Goal: Task Accomplishment & Management: Manage account settings

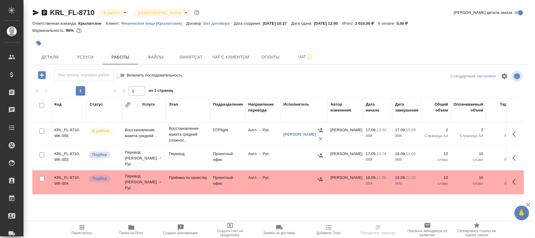
click at [83, 230] on icon "button" at bounding box center [81, 227] width 7 height 7
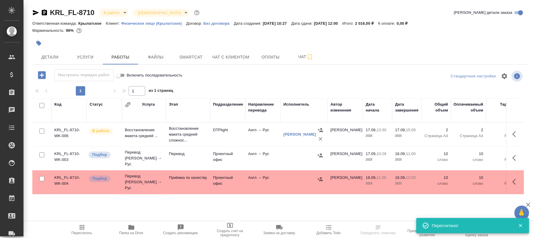
click at [130, 228] on icon "button" at bounding box center [131, 227] width 6 height 5
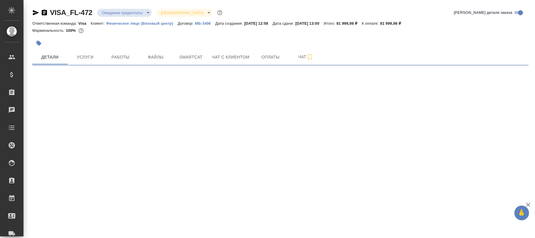
select select "RU"
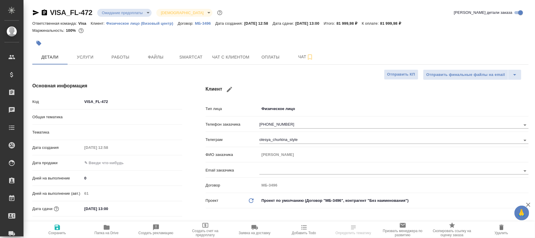
type textarea "x"
click at [55, 229] on icon "button" at bounding box center [57, 226] width 5 height 5
type textarea "x"
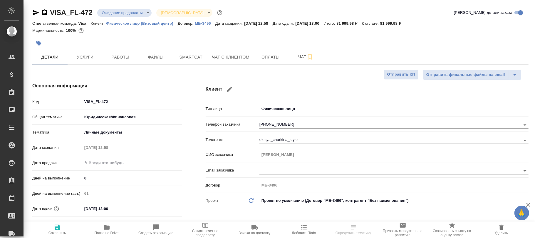
type textarea "x"
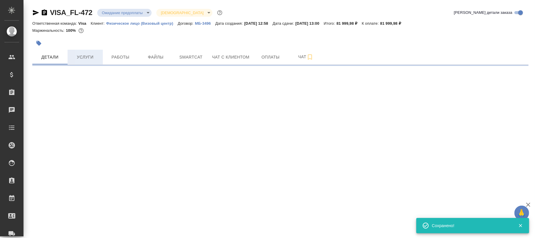
select select "RU"
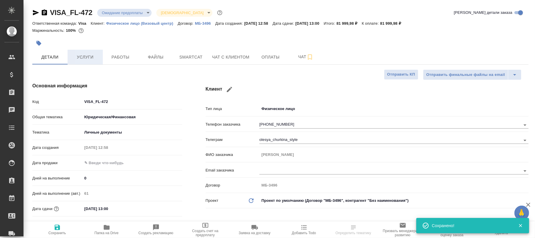
type textarea "x"
click at [88, 59] on span "Услуги" at bounding box center [85, 56] width 28 height 7
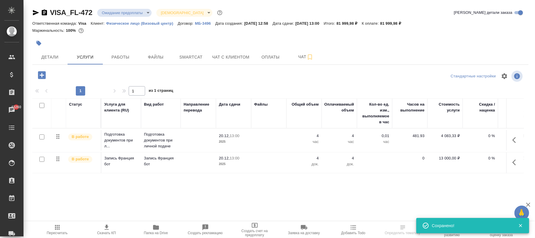
click at [55, 227] on icon "button" at bounding box center [57, 227] width 7 height 7
click at [206, 23] on p "МБ-3496" at bounding box center [205, 23] width 20 height 4
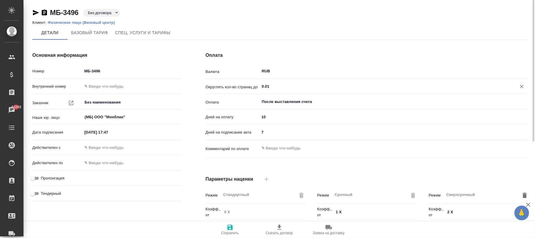
click at [275, 85] on input "0.01" at bounding box center [384, 86] width 246 height 7
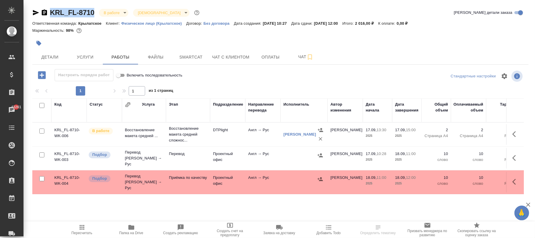
drag, startPoint x: 93, startPoint y: 8, endPoint x: 89, endPoint y: 46, distance: 38.2
click at [49, 11] on div "KRL_FL-8710 В работе inProgress Святая троица holyTrinity Кратко детали заказа …" at bounding box center [280, 122] width 503 height 245
copy link "KRL_FL-8710"
click at [52, 55] on span "Детали" at bounding box center [50, 56] width 28 height 7
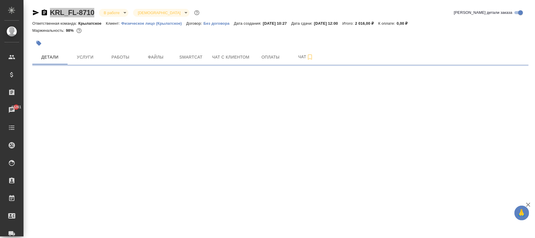
select select "RU"
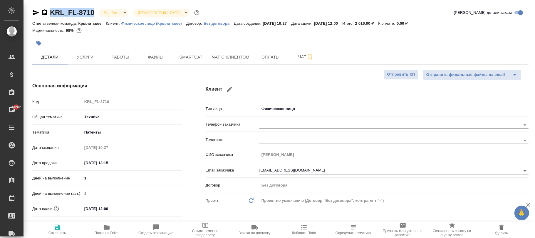
type textarea "x"
click at [133, 53] on span "Работы" at bounding box center [120, 56] width 28 height 7
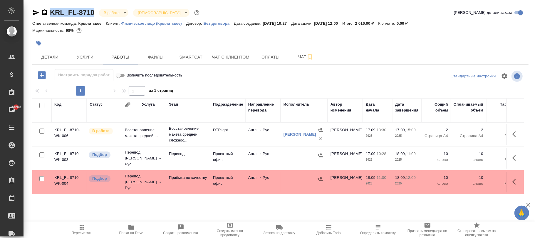
click at [138, 228] on span "Папка на Drive" at bounding box center [131, 229] width 42 height 11
click at [152, 24] on p "Физическое лицо (Крылатское)" at bounding box center [153, 23] width 65 height 4
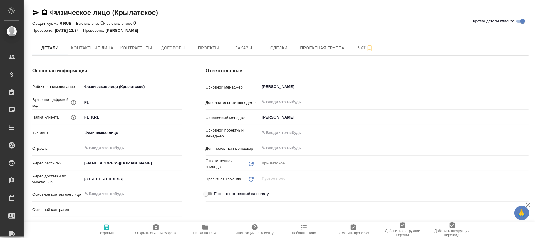
type textarea "x"
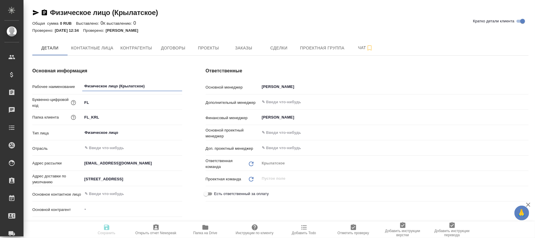
type textarea "x"
click at [209, 227] on span "Папка на Drive" at bounding box center [205, 229] width 42 height 11
click at [207, 229] on icon "button" at bounding box center [205, 227] width 6 height 5
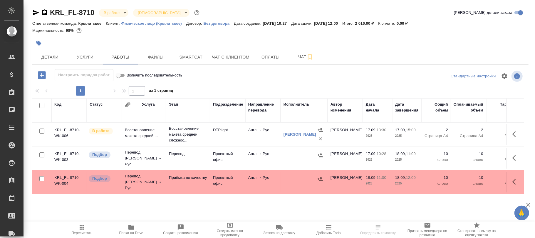
click at [138, 229] on span "Папка на Drive" at bounding box center [131, 229] width 42 height 11
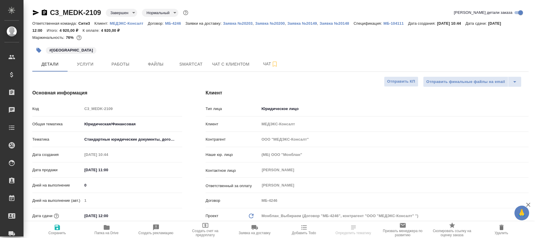
select select "RU"
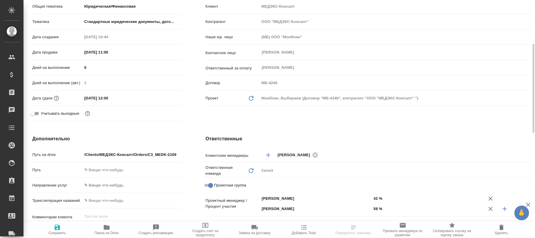
click at [105, 230] on icon "button" at bounding box center [106, 227] width 7 height 7
select select "RU"
type textarea "x"
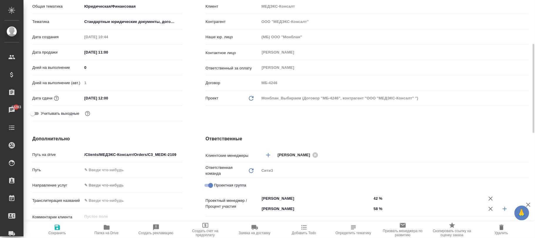
type textarea "x"
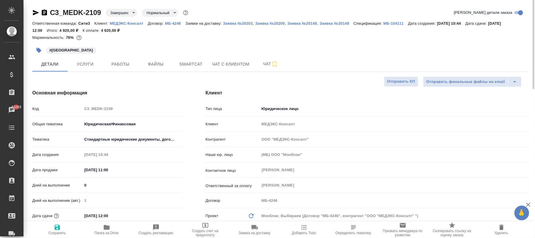
type textarea "x"
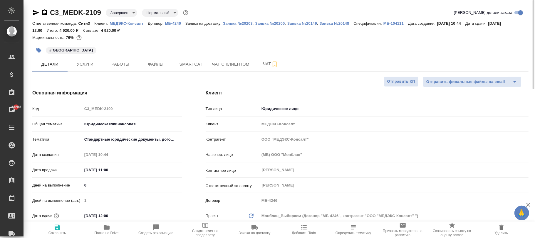
type textarea "x"
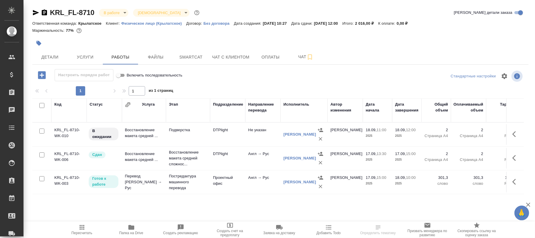
drag, startPoint x: 129, startPoint y: 231, endPoint x: 165, endPoint y: 206, distance: 44.2
click at [130, 230] on span "Папка на Drive" at bounding box center [131, 229] width 42 height 11
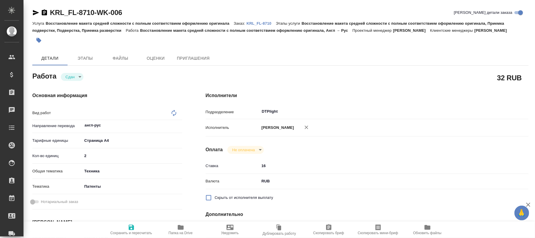
type textarea "Восстановление макета средней сложности с полным соответствием оформлению ориги…"
type textarea "x"
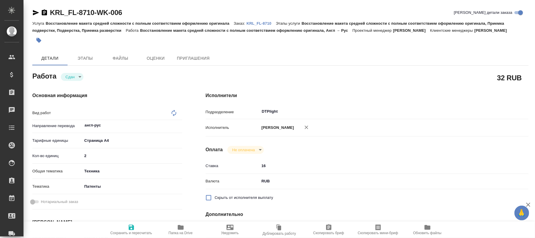
type textarea "x"
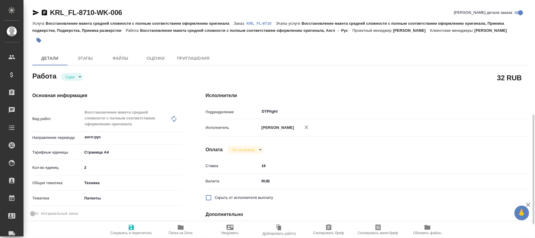
type textarea "x"
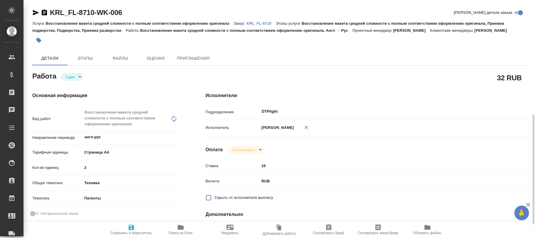
scroll to position [118, 0]
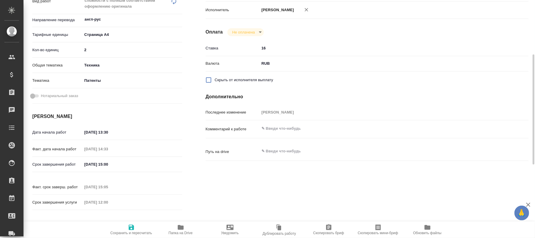
type textarea "x"
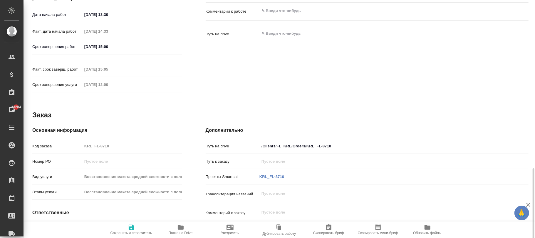
scroll to position [275, 0]
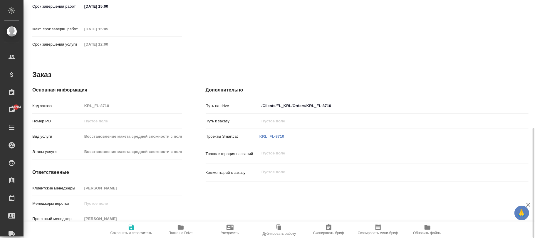
click at [278, 134] on link "KRL_FL-8710" at bounding box center [271, 136] width 25 height 4
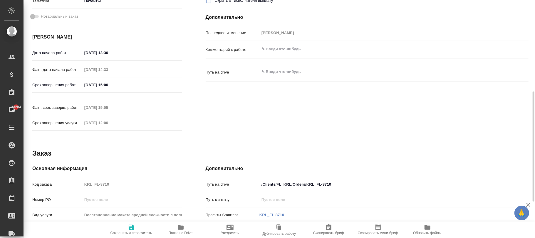
type textarea "x"
click at [281, 76] on textarea at bounding box center [380, 72] width 242 height 10
paste textarea "/Clients/FL_KRL/Orders/KRL_FL-8710/Translated/KRL_FL-8710-WK-003"
type textarea "x"
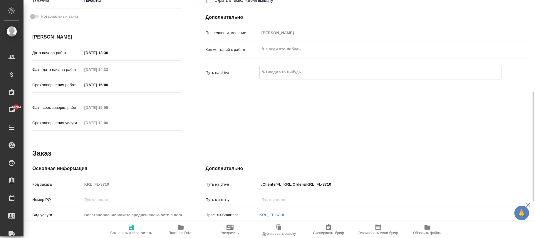
type textarea "/Clients/FL_KRL/Orders/KRL_FL-8710/Translated/KRL_FL-8710-WK-003"
type textarea "x"
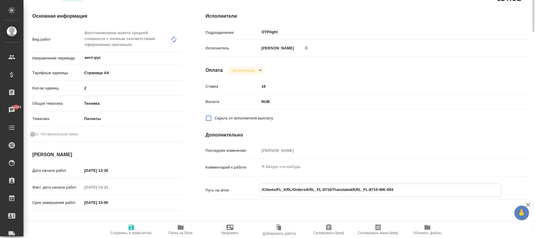
scroll to position [1, 0]
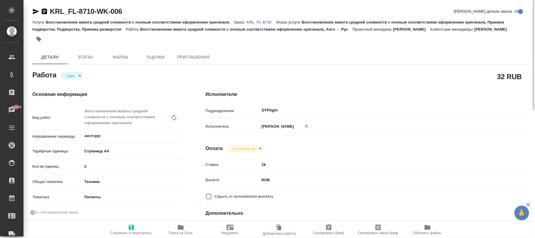
type textarea "/Clients/FL_KRL/Orders/KRL_FL-8710/Translated/KRL_FL-8710-WK-003"
drag, startPoint x: 122, startPoint y: 10, endPoint x: 50, endPoint y: 11, distance: 72.3
click at [50, 11] on div "KRL_FL-8710-WK-006 Кратко детали заказа" at bounding box center [280, 11] width 496 height 9
copy link "KRL_FL-8710-WK-006"
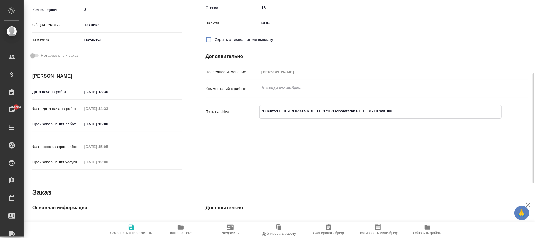
type textarea "x"
drag, startPoint x: 398, startPoint y: 116, endPoint x: 354, endPoint y: 116, distance: 44.4
click at [354, 116] on textarea "/Clients/FL_KRL/Orders/KRL_FL-8710/Translated/KRL_FL-8710-WK-003" at bounding box center [381, 111] width 242 height 10
paste textarea "6"
type textarea "/Clients/FL_KRL/Orders/KRL_FL-8710/Translated/KRL_FL-8710-WK-006"
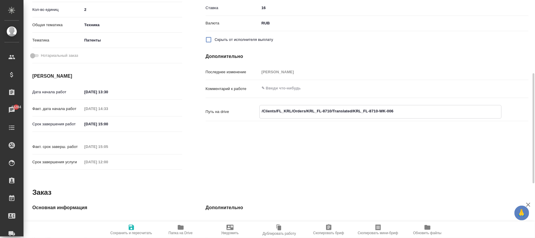
type textarea "x"
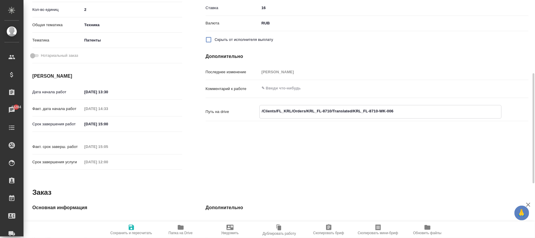
type textarea "/Clients/FL_KRL/Orders/KRL_FL-8710/Translated/KRL_FL-8710-WK-006"
type textarea "x"
click at [349, 163] on div "Исполнители Подразделение DTPlight ​ Исполнитель Носкова Анна Николаевна Оплата…" at bounding box center [367, 53] width 346 height 263
click at [132, 229] on icon "button" at bounding box center [131, 226] width 5 height 5
type textarea "x"
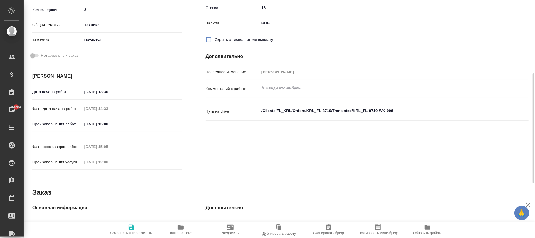
type textarea "x"
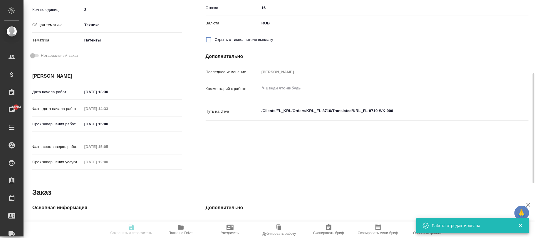
type input "closed"
type textarea "Восстановление макета средней сложности с полным соответствием оформлению ориги…"
type textarea "x"
type input "англ-рус"
type input "5f036ec4e16dec2d6b59c8ff"
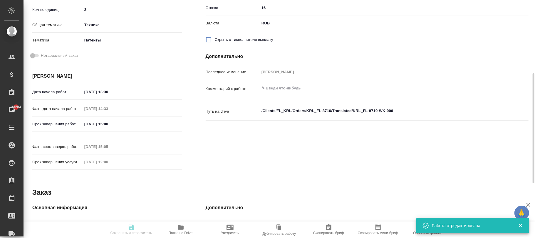
type input "2"
type input "tech"
type input "5a8b8b956a9677013d343d19"
type input "17.09.2025 13:30"
type input "17.09.2025 14:33"
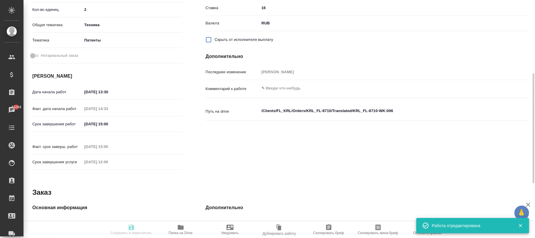
type input "17.09.2025 15:00"
type input "17.09.2025 15:05"
type input "18.09.2025 12:00"
type input "DTPlight"
type input "notPayed"
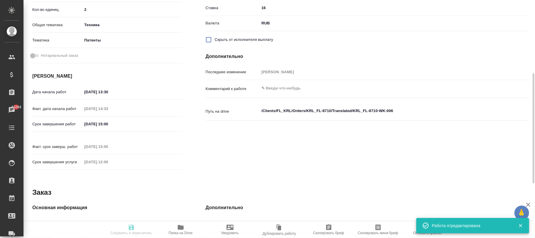
type input "16"
type input "RUB"
type input "Белякова Юлия"
type textarea "x"
type textarea "/Clients/FL_KRL/Orders/KRL_FL-8710/Translated/KRL_FL-8710-WK-006"
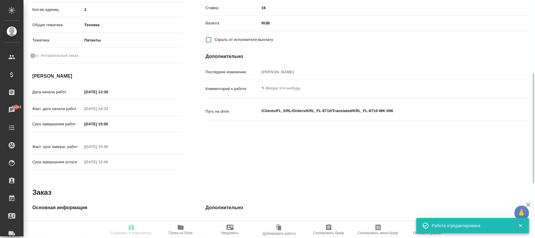
type textarea "x"
type input "KRL_FL-8710"
type input "Восстановление макета средней сложности с полным соответствием оформлению ориги…"
type input "Касымов Тимур"
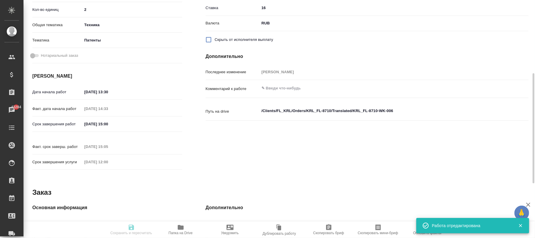
type input "/Clients/FL_KRL/Orders/KRL_FL-8710"
type textarea "x"
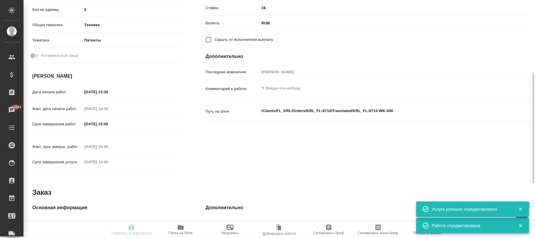
type textarea "x"
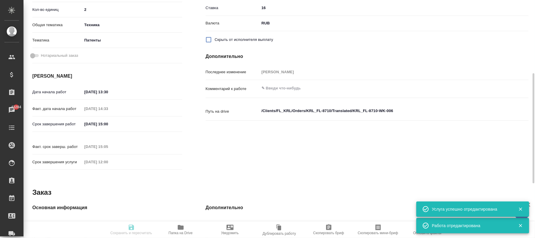
type textarea "x"
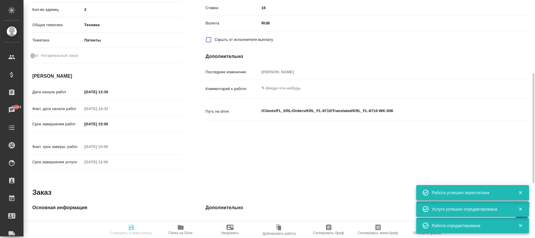
type input "closed"
type textarea "Восстановление макета средней сложности с полным соответствием оформлению ориги…"
type textarea "x"
type input "англ-рус"
type input "5f036ec4e16dec2d6b59c8ff"
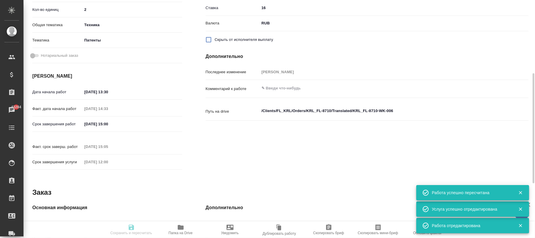
type input "2"
type input "tech"
type input "5a8b8b956a9677013d343d19"
type input "17.09.2025 13:30"
type input "17.09.2025 14:33"
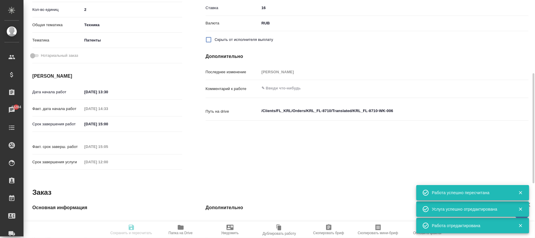
type input "17.09.2025 15:00"
type input "17.09.2025 15:05"
type input "[DATE] 12:00"
type input "DTPlight"
type input "notPayed"
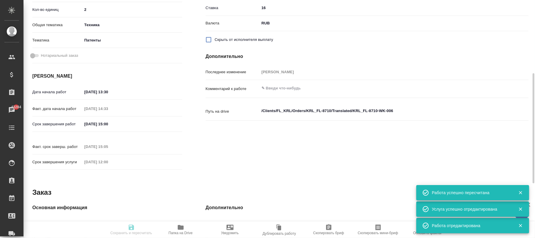
type input "16"
type input "RUB"
type input "[PERSON_NAME]"
type textarea "x"
type textarea "/Clients/FL_KRL/Orders/KRL_FL-8710/Translated/KRL_FL-8710-WK-006"
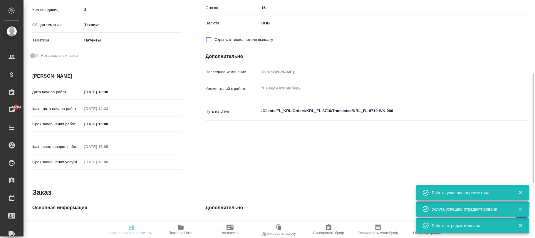
type textarea "x"
type input "KRL_FL-8710"
type input "Восстановление макета средней сложности с полным соответствием оформлению ориги…"
type input "[PERSON_NAME]"
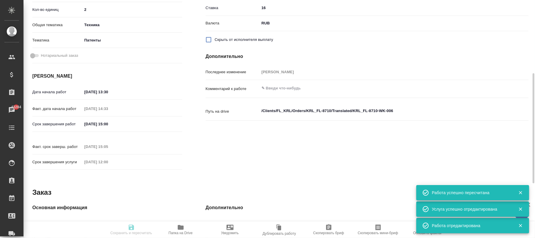
type input "/Clients/FL_KRL/Orders/KRL_FL-8710"
type textarea "x"
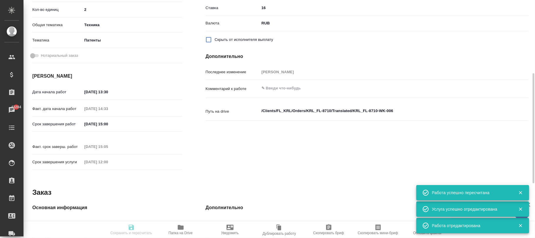
type textarea "x"
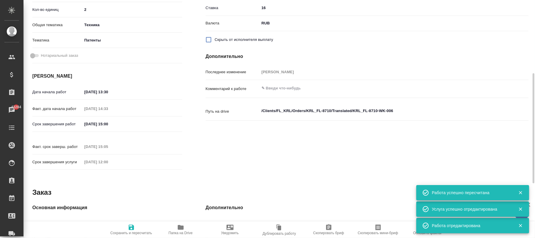
type textarea "x"
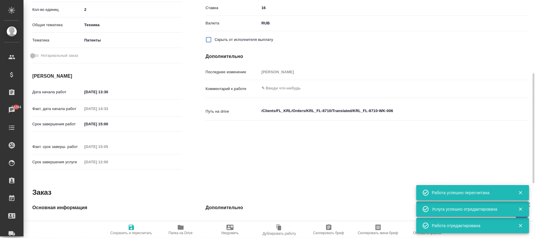
type textarea "x"
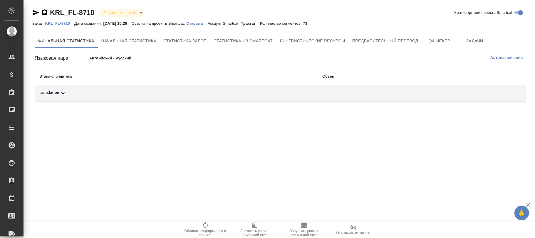
click at [66, 22] on p "KRL_FL-8710" at bounding box center [59, 23] width 29 height 4
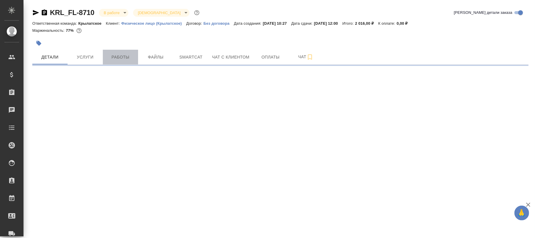
click at [122, 57] on span "Работы" at bounding box center [120, 56] width 28 height 7
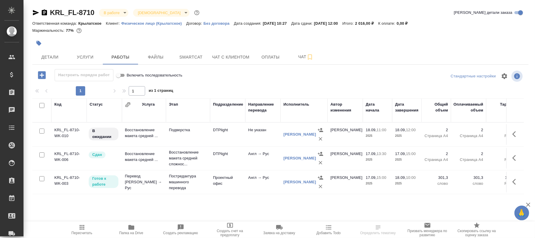
scroll to position [7, 0]
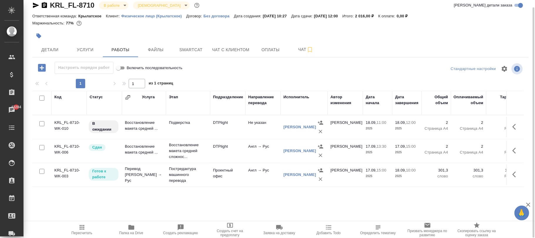
click at [233, 176] on td "Проектный офис" at bounding box center [227, 174] width 35 height 21
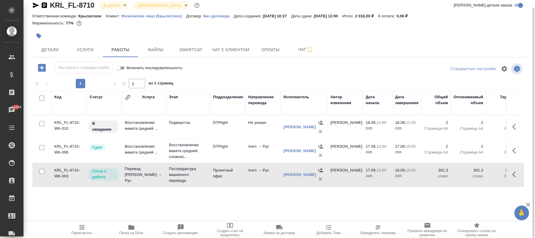
click at [233, 176] on td "Проектный офис" at bounding box center [227, 174] width 35 height 21
click at [223, 152] on td "DTPlight" at bounding box center [227, 150] width 35 height 21
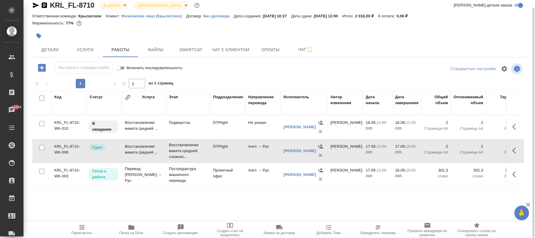
click at [223, 152] on td "DTPlight" at bounding box center [227, 150] width 35 height 21
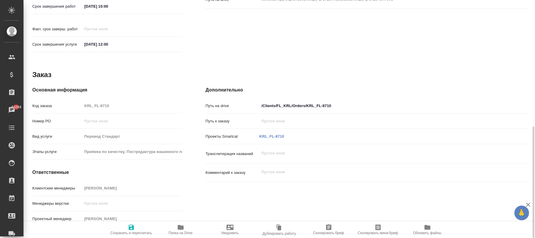
scroll to position [152, 0]
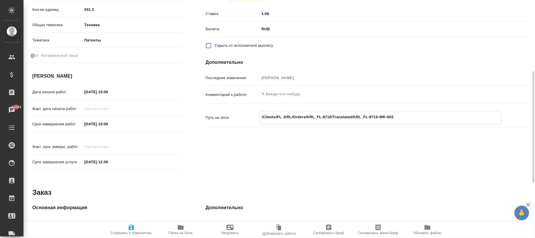
drag, startPoint x: 412, startPoint y: 116, endPoint x: 238, endPoint y: 116, distance: 173.7
click at [238, 116] on div "Путь на drive /Clients/FL_KRL/Orders/KRL_FL-8710/Translated/KRL_FL-8710-WK-003 x" at bounding box center [367, 118] width 323 height 14
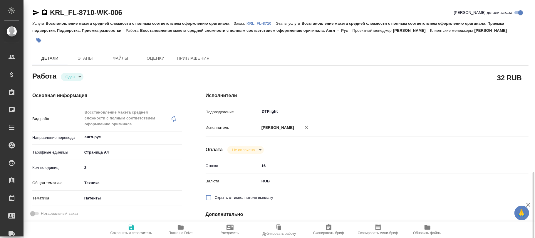
scroll to position [118, 0]
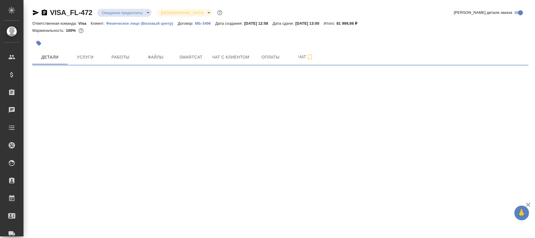
select select "RU"
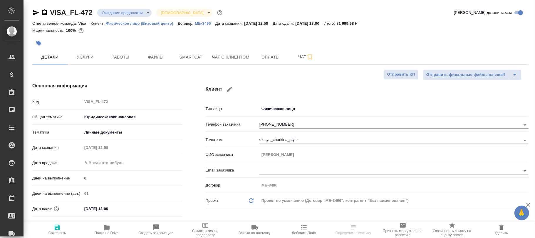
type textarea "x"
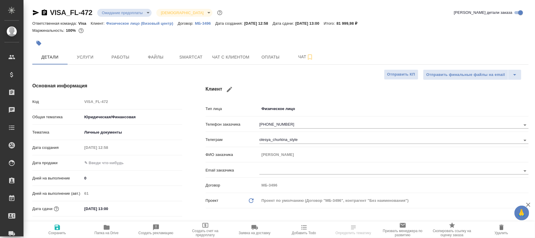
type textarea "x"
type input "Волкова Кристина"
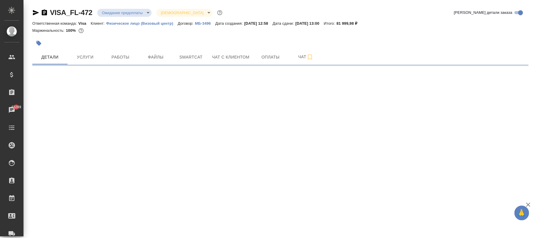
select select "RU"
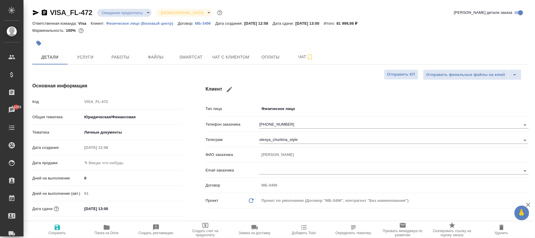
type textarea "x"
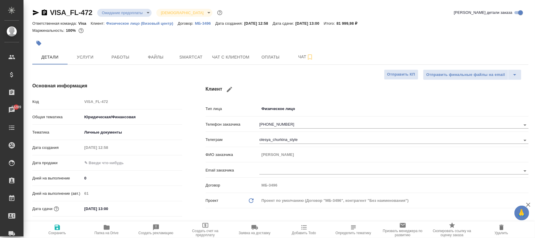
type textarea "x"
click at [95, 59] on span "Услуги" at bounding box center [85, 56] width 28 height 7
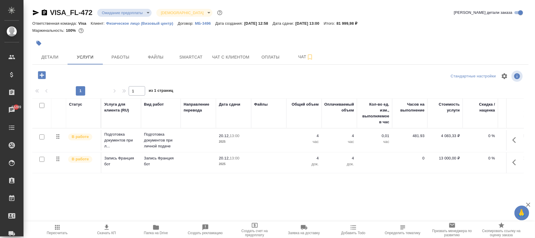
click at [207, 22] on p "МБ-3496" at bounding box center [205, 23] width 20 height 4
click at [68, 226] on span "Пересчитать" at bounding box center [57, 229] width 42 height 11
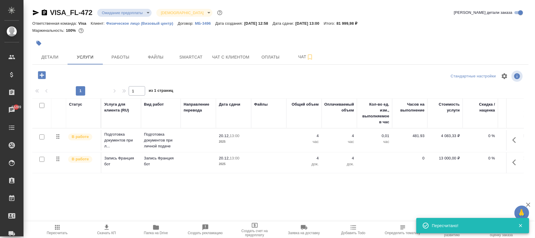
scroll to position [0, 62]
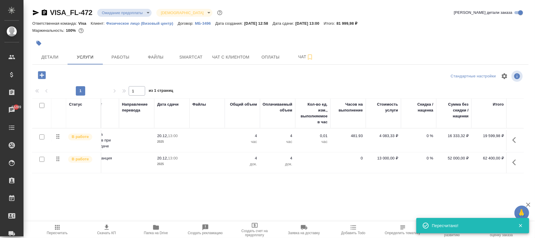
drag, startPoint x: 56, startPoint y: 230, endPoint x: 64, endPoint y: 230, distance: 7.4
click at [64, 230] on span "Пересчитать" at bounding box center [57, 229] width 42 height 11
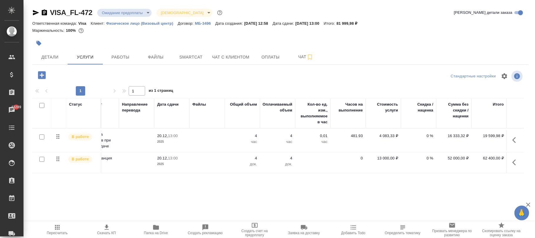
click at [426, 136] on p "0 %" at bounding box center [418, 136] width 29 height 6
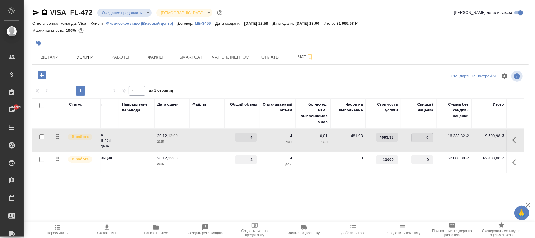
click at [426, 136] on input "0" at bounding box center [422, 137] width 21 height 9
type input "0.0001"
click at [291, 196] on div "Статус Услуга для клиента (RU) Вид работ Направление перевода Дата сдачи Файлы …" at bounding box center [278, 161] width 492 height 126
click at [63, 229] on span "Пересчитать" at bounding box center [57, 229] width 42 height 11
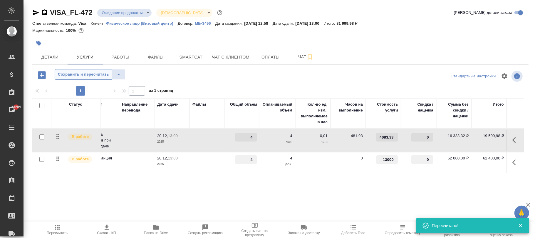
click at [99, 77] on span "Сохранить и пересчитать" at bounding box center [83, 74] width 51 height 7
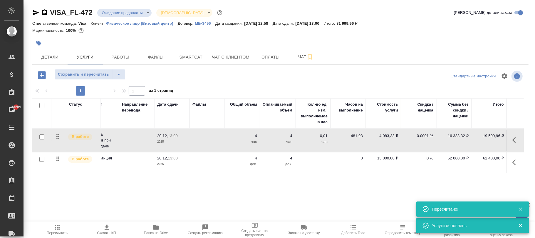
click at [425, 137] on p "0.0001 %" at bounding box center [418, 136] width 29 height 6
click at [420, 137] on input "0.0001" at bounding box center [422, 137] width 21 height 9
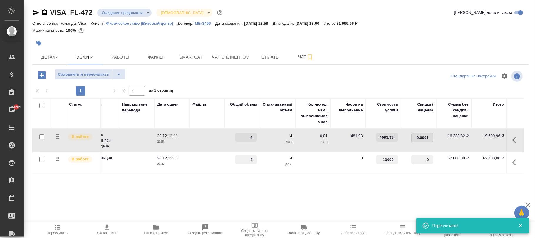
drag, startPoint x: 421, startPoint y: 137, endPoint x: 450, endPoint y: 143, distance: 30.0
click at [450, 143] on tr "В работе Подготовка документов при л... Подготовка документов при личной подаче…" at bounding box center [248, 140] width 554 height 24
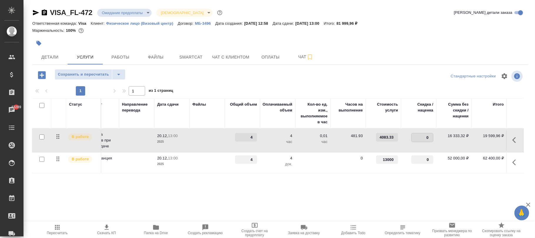
type input "0.1"
click at [375, 198] on div "Статус Услуга для клиента (RU) Вид работ Направление перевода Дата сдачи Файлы …" at bounding box center [278, 161] width 492 height 126
click at [89, 75] on span "Сохранить и пересчитать" at bounding box center [83, 74] width 51 height 7
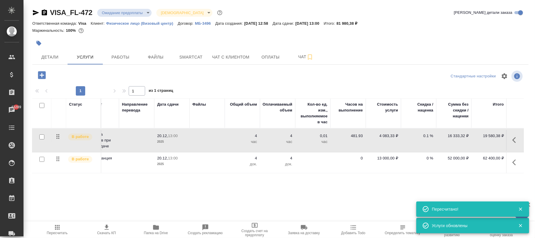
click at [427, 136] on p "0.1 %" at bounding box center [418, 136] width 29 height 6
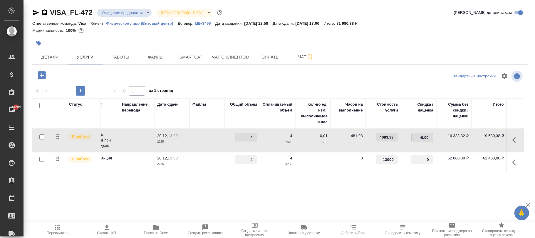
type input "-0.001"
drag, startPoint x: 387, startPoint y: 197, endPoint x: 152, endPoint y: 156, distance: 238.7
click at [387, 197] on div "Статус Услуга для клиента (RU) Вид работ Направление перевода Дата сдачи Файлы …" at bounding box center [278, 161] width 492 height 126
click at [107, 79] on button "Сохранить и пересчитать" at bounding box center [84, 74] width 58 height 11
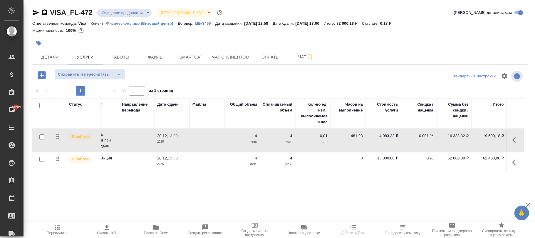
click at [426, 137] on p "-0.001 %" at bounding box center [418, 136] width 29 height 6
type input "-0.0001"
click at [351, 193] on div "Статус Услуга для клиента (RU) Вид работ Направление перевода Дата сдачи Файлы …" at bounding box center [278, 161] width 492 height 126
drag, startPoint x: 97, startPoint y: 73, endPoint x: 214, endPoint y: 111, distance: 123.8
click at [99, 73] on span "Сохранить и пересчитать" at bounding box center [83, 74] width 51 height 7
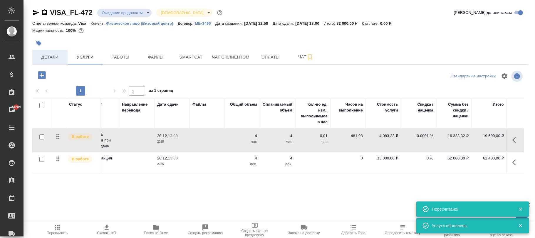
click at [54, 58] on span "Детали" at bounding box center [50, 56] width 28 height 7
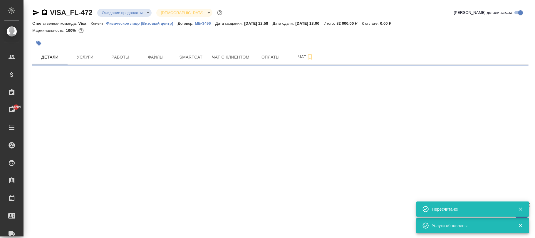
select select "RU"
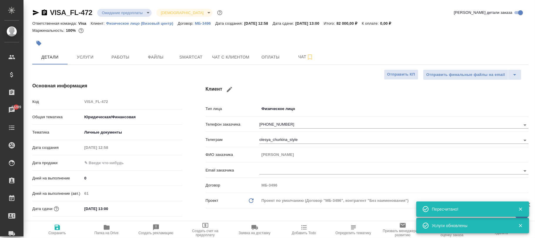
type textarea "x"
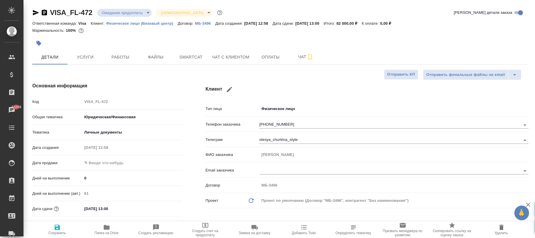
click at [56, 229] on icon "button" at bounding box center [57, 226] width 5 height 5
type textarea "x"
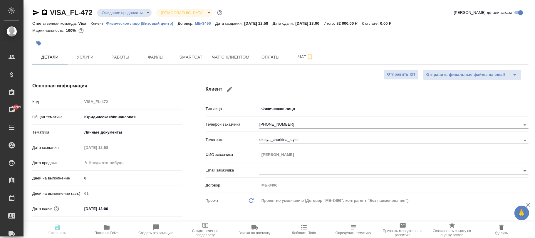
type textarea "x"
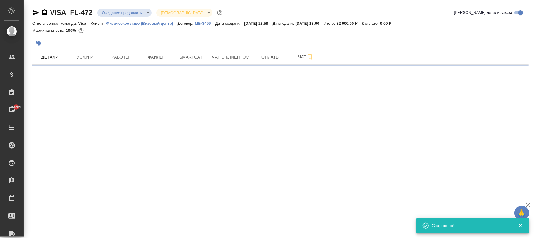
select select "RU"
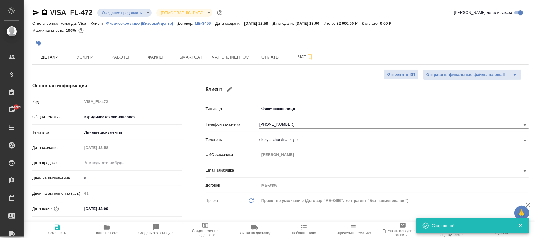
type textarea "x"
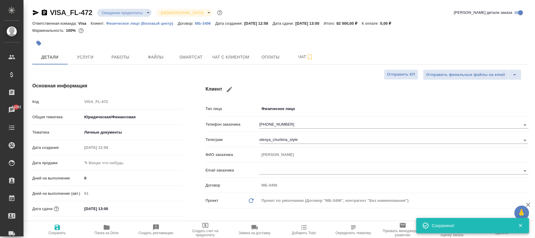
type textarea "x"
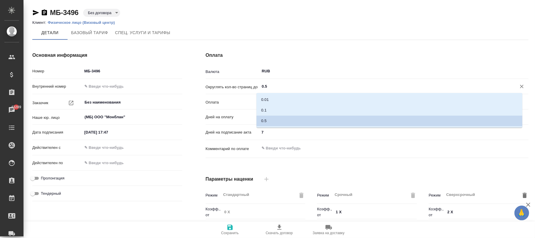
click at [274, 87] on input "0.5" at bounding box center [384, 86] width 246 height 7
click at [269, 93] on div "0.01 0.1 0.5" at bounding box center [390, 110] width 266 height 35
click at [270, 98] on li "0.01" at bounding box center [390, 99] width 266 height 11
type input "0.01"
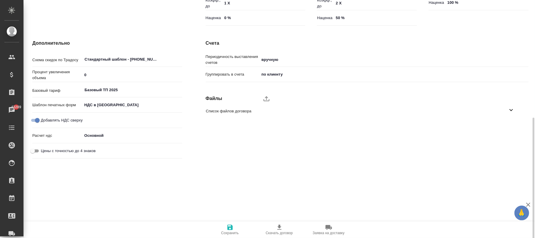
scroll to position [226, 0]
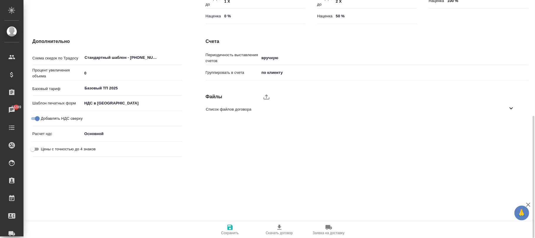
click at [229, 230] on icon "button" at bounding box center [230, 227] width 7 height 7
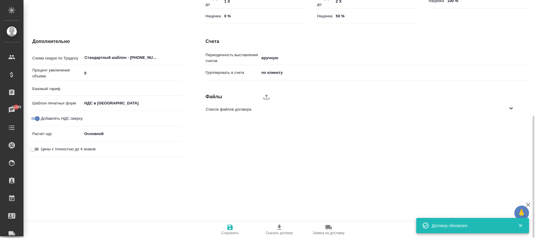
type input "Базовый ТП 2025"
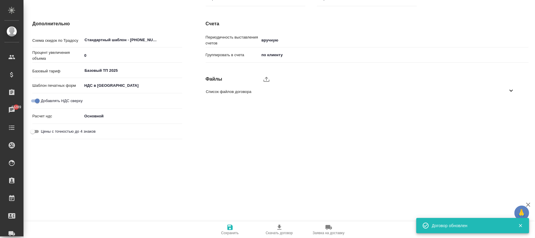
click at [36, 132] on input "Цены с точностью до 4 знаков" at bounding box center [32, 131] width 21 height 7
checkbox input "true"
type textarea "x"
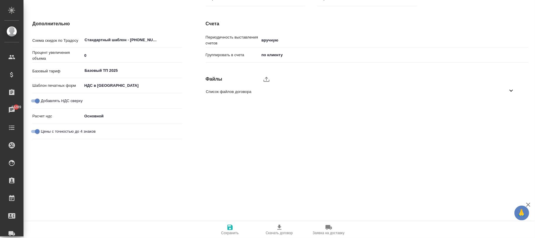
drag, startPoint x: 233, startPoint y: 226, endPoint x: 139, endPoint y: 12, distance: 233.5
click at [232, 226] on span "Сохранить" at bounding box center [230, 229] width 42 height 11
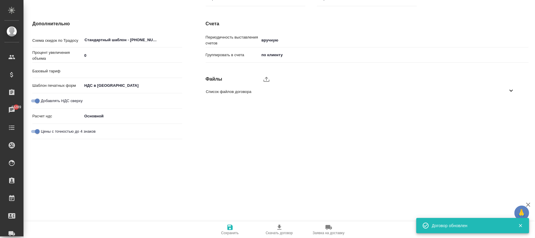
type input "Базовый ТП 2025"
click at [37, 129] on input "Цены с точностью до 4 знаков" at bounding box center [37, 131] width 21 height 7
checkbox input "false"
type textarea "x"
click at [231, 227] on icon "button" at bounding box center [229, 226] width 5 height 5
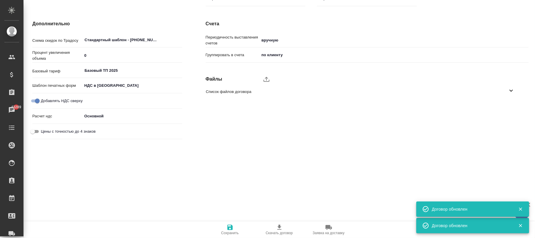
type input "Базовый ТП 2025"
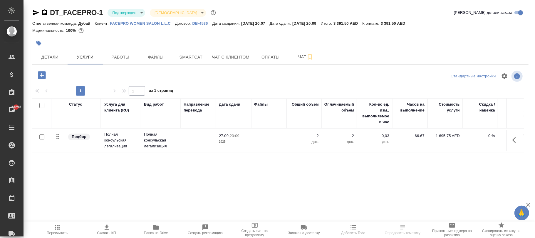
click at [205, 23] on p "DB-4536" at bounding box center [202, 23] width 20 height 4
click at [41, 73] on icon "button" at bounding box center [42, 75] width 8 height 8
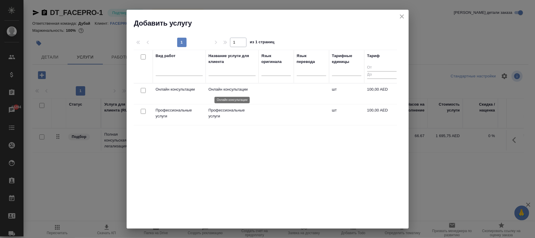
click at [229, 89] on p "Онлайн консультации" at bounding box center [232, 89] width 47 height 6
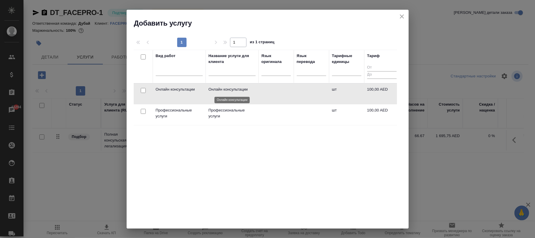
click at [229, 89] on p "Онлайн консультации" at bounding box center [232, 89] width 47 height 6
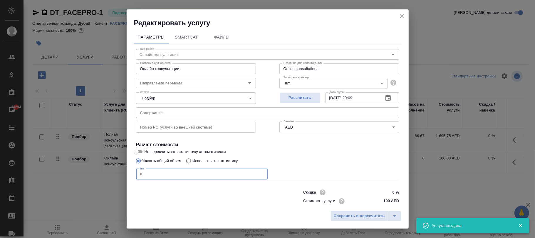
drag, startPoint x: 172, startPoint y: 173, endPoint x: 126, endPoint y: 173, distance: 46.4
click at [126, 173] on div "Редактировать услугу Параметры SmartCat Файлы Вид работ [PERSON_NAME] консульта…" at bounding box center [267, 119] width 535 height 238
type input "1"
click at [371, 217] on span "Сохранить и пересчитать" at bounding box center [359, 215] width 51 height 7
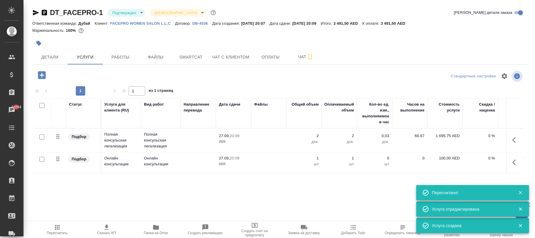
click at [46, 74] on icon "button" at bounding box center [42, 75] width 10 height 10
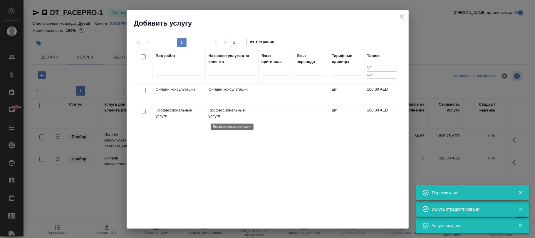
click at [217, 112] on p "Профессиональные услуги" at bounding box center [232, 113] width 47 height 12
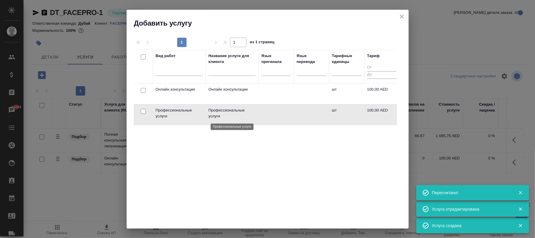
click at [217, 112] on p "Профессиональные услуги" at bounding box center [232, 113] width 47 height 12
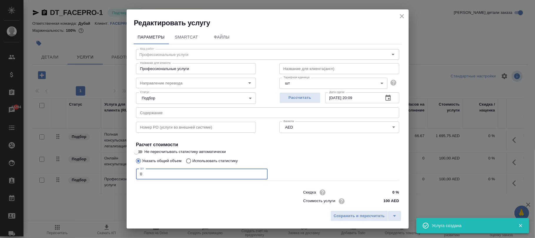
drag, startPoint x: 163, startPoint y: 177, endPoint x: 120, endPoint y: 176, distance: 42.9
click at [120, 176] on div "Редактировать услугу Параметры SmartCat Файлы Вид работ Профессиональные услуги…" at bounding box center [267, 119] width 535 height 238
type input "1"
click at [341, 214] on span "Сохранить и пересчитать" at bounding box center [359, 215] width 51 height 7
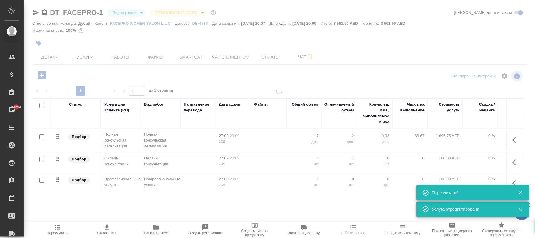
click at [60, 229] on span "Пересчитать" at bounding box center [57, 229] width 42 height 11
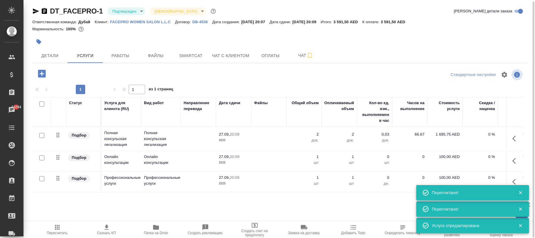
scroll to position [0, 68]
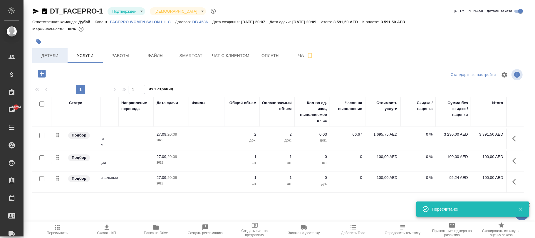
click at [52, 53] on span "Детали" at bounding box center [50, 55] width 28 height 7
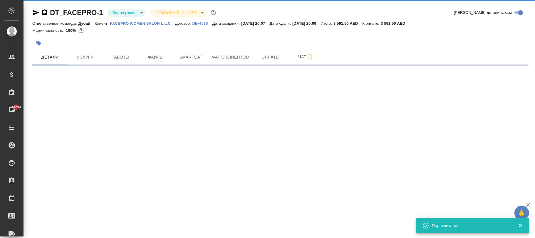
select select "RU"
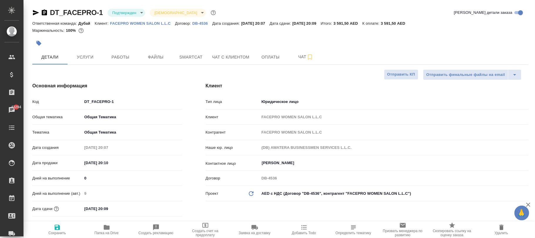
type textarea "x"
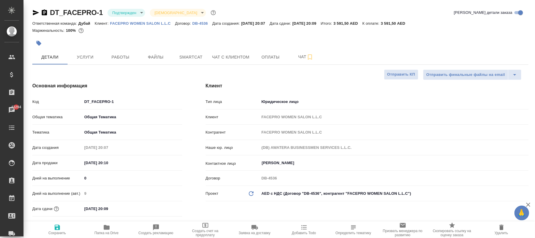
type textarea "x"
click at [90, 53] on span "Услуги" at bounding box center [85, 56] width 28 height 7
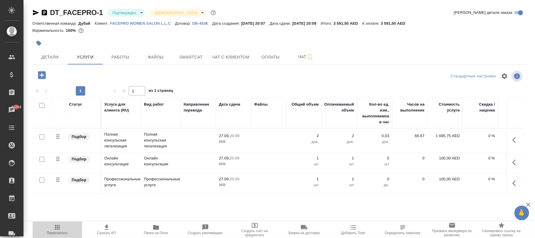
click at [56, 234] on button "Пересчитать" at bounding box center [57, 229] width 49 height 16
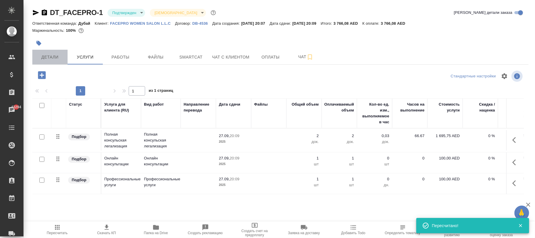
click at [53, 56] on span "Детали" at bounding box center [50, 56] width 28 height 7
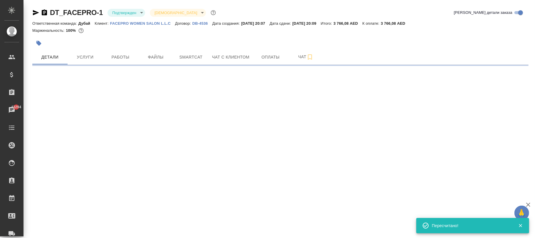
select select "RU"
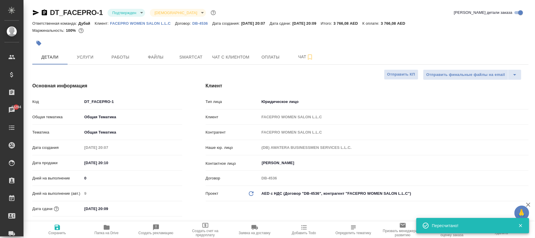
type textarea "x"
drag, startPoint x: 61, startPoint y: 228, endPoint x: 69, endPoint y: 210, distance: 19.5
click at [61, 228] on span "Сохранить" at bounding box center [57, 229] width 42 height 11
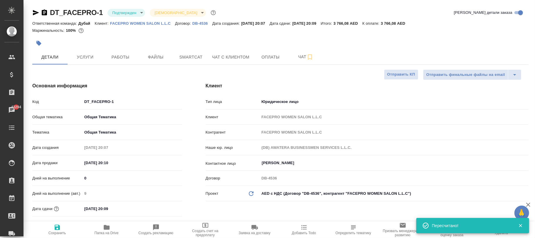
type textarea "x"
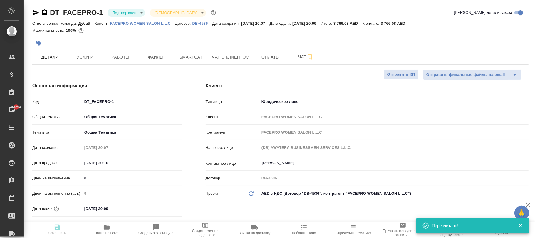
type textarea "x"
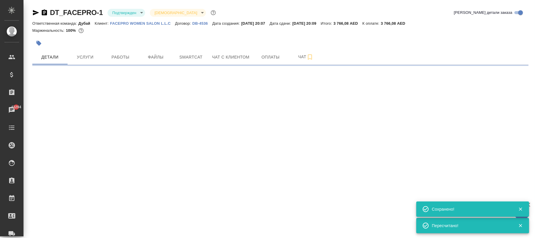
select select "RU"
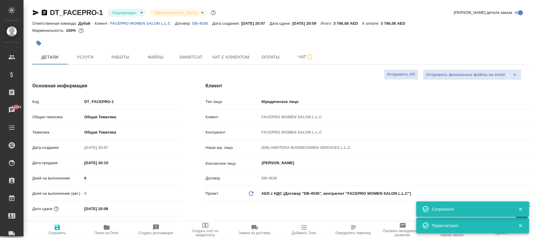
type textarea "x"
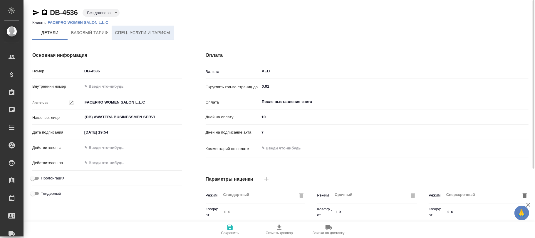
click at [150, 37] on button "Спец. услуги и тарифы" at bounding box center [143, 33] width 62 height 14
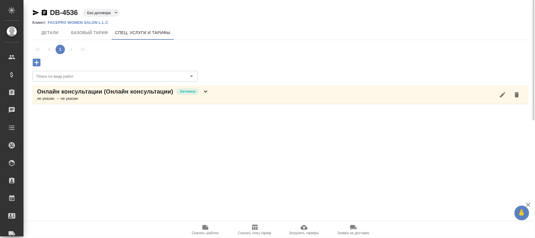
click at [206, 95] on icon at bounding box center [205, 91] width 7 height 7
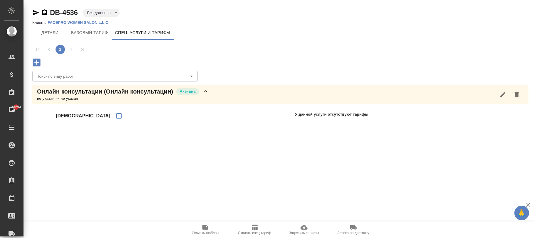
click at [115, 115] on icon "button" at bounding box center [118, 115] width 7 height 7
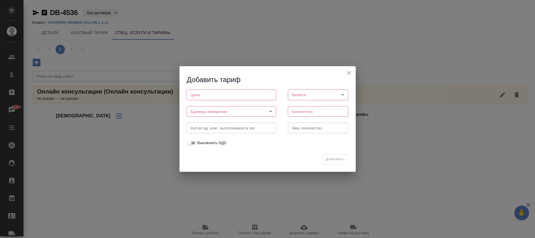
click at [200, 97] on input "number" at bounding box center [232, 94] width 90 height 11
type input "100"
click at [221, 111] on body "🙏 .cls-1 fill:#fff; AWATERA [PERSON_NAME]fokina Клиенты Спецификации Заказы 432…" at bounding box center [267, 119] width 535 height 238
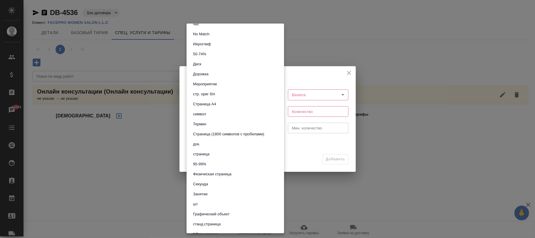
scroll to position [196, 0]
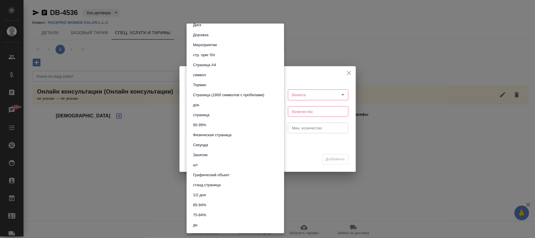
click at [201, 162] on li "шт" at bounding box center [236, 165] width 98 height 10
type input "5a8b1489cc6b4906c91bfdc1"
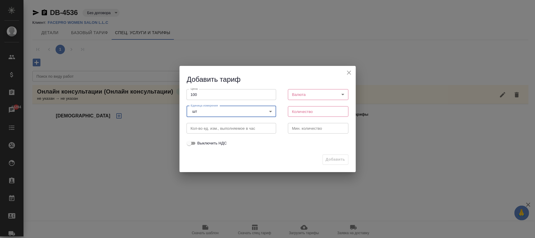
click at [314, 93] on body "🙏 .cls-1 fill:#fff; AWATERA [PERSON_NAME]fokina Клиенты Спецификации Заказы 432…" at bounding box center [267, 119] width 535 height 238
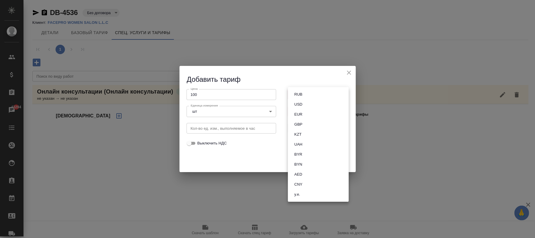
click at [303, 171] on button "AED" at bounding box center [298, 174] width 11 height 6
type input "AED"
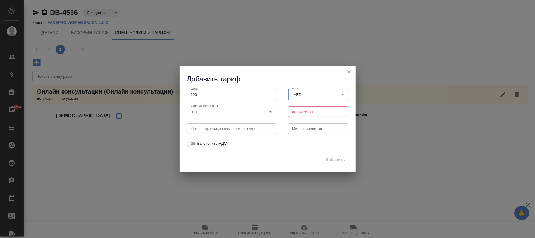
click at [306, 115] on input "number" at bounding box center [318, 111] width 61 height 11
type input "1"
click at [330, 159] on span "Добавить" at bounding box center [335, 159] width 19 height 7
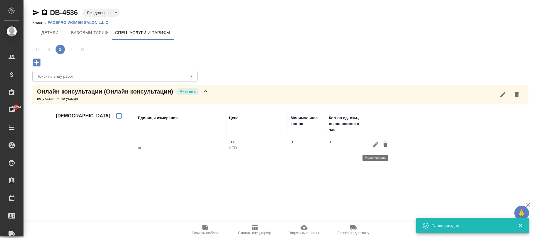
click at [373, 145] on icon "button" at bounding box center [375, 144] width 7 height 7
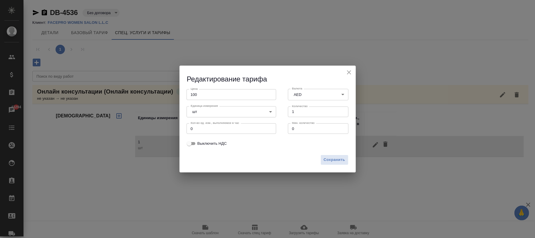
click at [197, 144] on label "Выключить НДС" at bounding box center [206, 143] width 41 height 7
click at [192, 143] on input "Выключить НДС" at bounding box center [189, 143] width 21 height 7
checkbox input "true"
click at [338, 162] on span "Сохранить" at bounding box center [334, 159] width 21 height 7
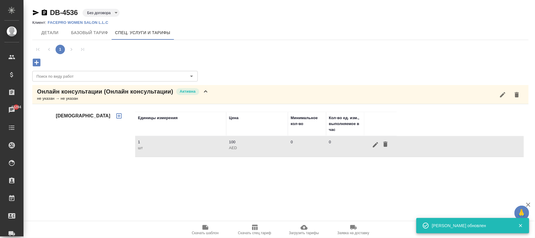
click at [36, 62] on icon "button" at bounding box center [36, 62] width 10 height 10
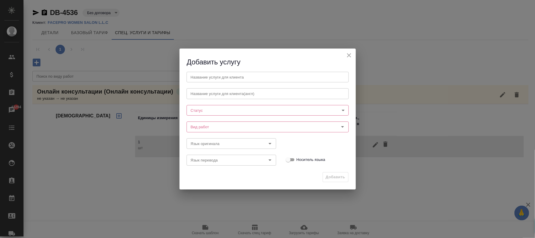
click at [199, 111] on body "🙏 .cls-1 fill:#fff; AWATERA [PERSON_NAME]fokina Клиенты Спецификации Заказы 432…" at bounding box center [267, 119] width 535 height 238
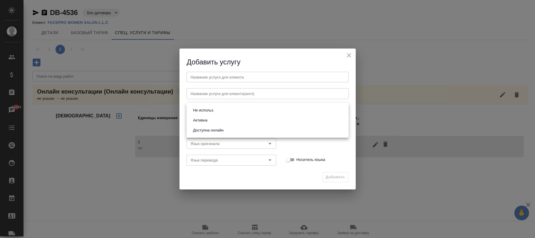
click at [202, 123] on button "Активна" at bounding box center [200, 120] width 18 height 6
type input "active"
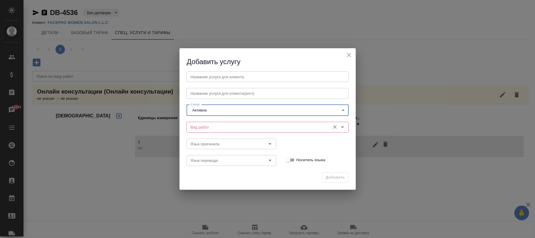
click at [203, 126] on input "Вид работ" at bounding box center [257, 126] width 139 height 7
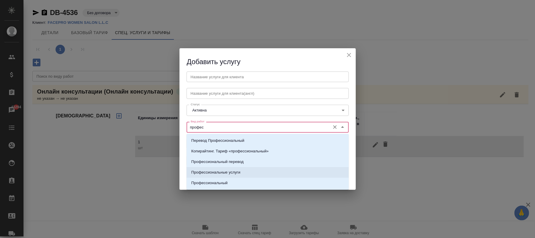
click at [245, 171] on li "Профессиональные услуги" at bounding box center [268, 172] width 162 height 11
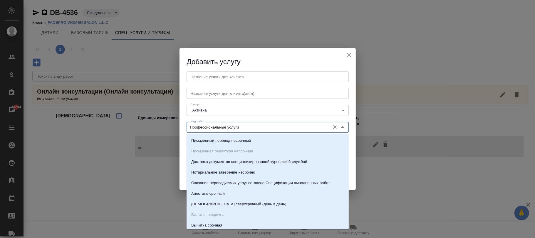
drag, startPoint x: 254, startPoint y: 124, endPoint x: 225, endPoint y: 131, distance: 30.1
click at [181, 125] on div "Вид работ Профессиональные услуги Вид работ" at bounding box center [268, 126] width 174 height 26
type input "Профессиональные услуги"
click at [205, 74] on input "text" at bounding box center [268, 76] width 162 height 11
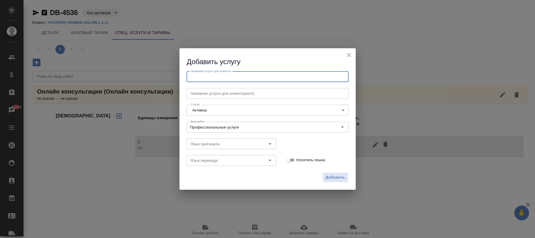
paste input "Профессиональные услуги"
type input "Профессиональные услуги"
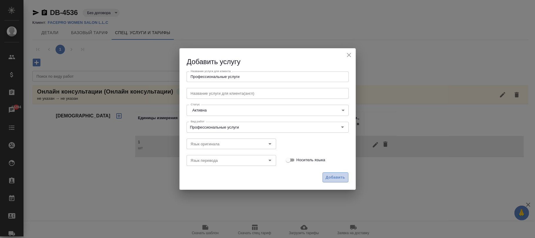
click at [340, 178] on span "Добавить" at bounding box center [335, 177] width 19 height 7
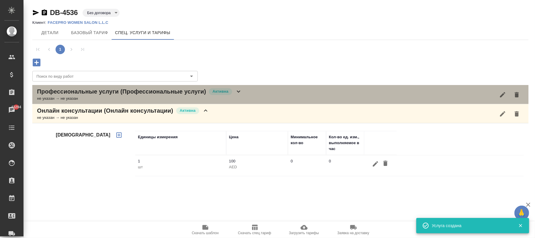
drag, startPoint x: 237, startPoint y: 91, endPoint x: 212, endPoint y: 149, distance: 63.4
click at [237, 92] on icon at bounding box center [238, 91] width 7 height 7
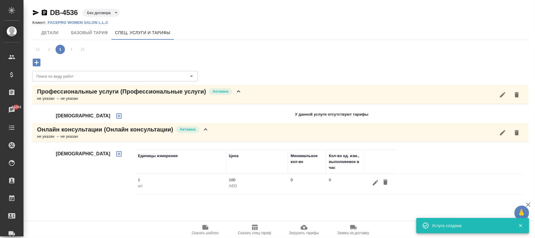
click at [116, 116] on icon "button" at bounding box center [118, 115] width 5 height 5
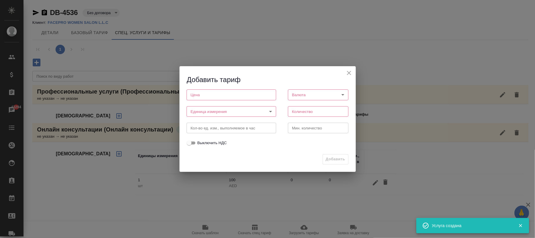
click at [191, 94] on input "number" at bounding box center [232, 94] width 90 height 11
type input "100"
click at [206, 113] on body "🙏 .cls-1 fill:#fff; AWATERA [PERSON_NAME]fokina Клиенты Спецификации Заказы 432…" at bounding box center [267, 119] width 535 height 238
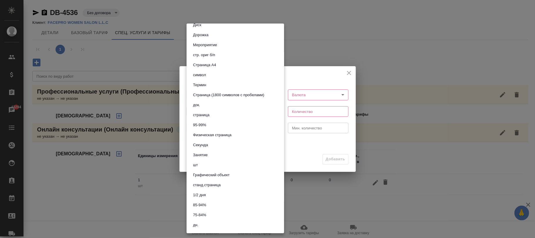
click at [201, 161] on li "шт" at bounding box center [236, 165] width 98 height 10
type input "5a8b1489cc6b4906c91bfdc1"
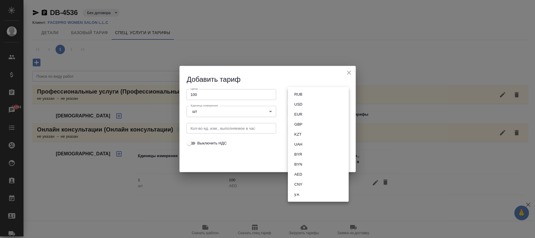
click at [303, 93] on body "🙏 .cls-1 fill:#fff; AWATERA [PERSON_NAME]fokina Клиенты Спецификации Заказы 432…" at bounding box center [267, 119] width 535 height 238
drag, startPoint x: 304, startPoint y: 174, endPoint x: 309, endPoint y: 111, distance: 63.3
click at [304, 173] on li "AED" at bounding box center [318, 174] width 61 height 10
type input "AED"
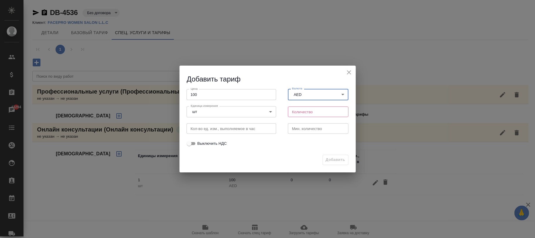
click at [302, 113] on input "number" at bounding box center [318, 111] width 61 height 11
type input "1"
click at [336, 159] on span "Добавить" at bounding box center [335, 159] width 19 height 7
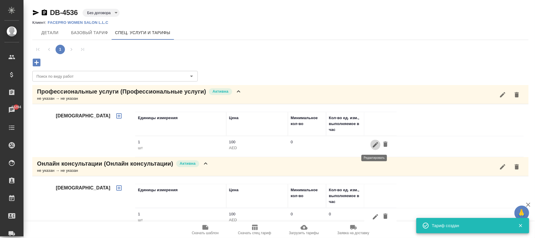
click at [374, 148] on icon "button" at bounding box center [375, 144] width 7 height 7
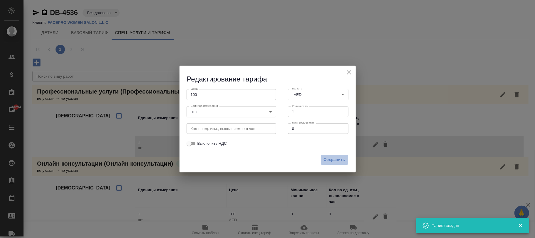
drag, startPoint x: 342, startPoint y: 160, endPoint x: 205, endPoint y: 132, distance: 140.7
click at [342, 160] on span "Сохранить" at bounding box center [334, 159] width 21 height 7
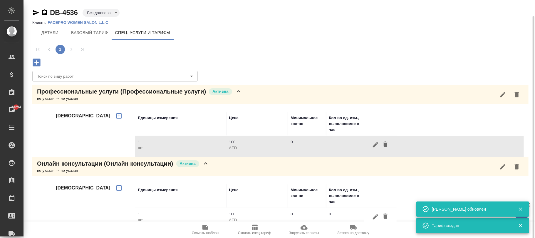
scroll to position [8, 0]
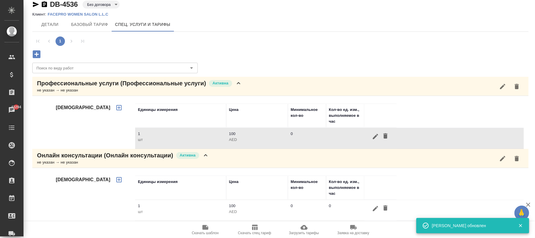
click at [372, 209] on icon "button" at bounding box center [375, 208] width 7 height 7
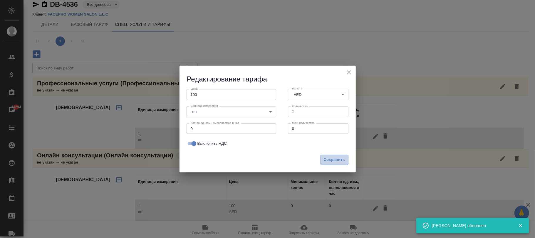
click at [331, 162] on span "Сохранить" at bounding box center [334, 159] width 21 height 7
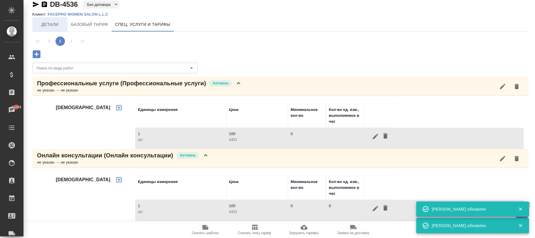
drag, startPoint x: 48, startPoint y: 24, endPoint x: 54, endPoint y: 29, distance: 8.0
click at [48, 24] on span "Детали" at bounding box center [50, 24] width 28 height 7
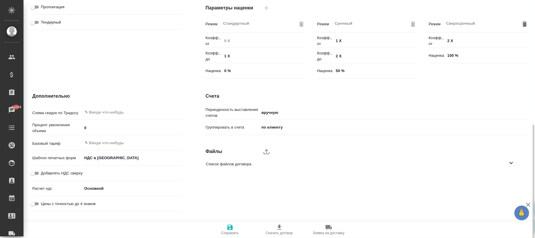
scroll to position [194, 0]
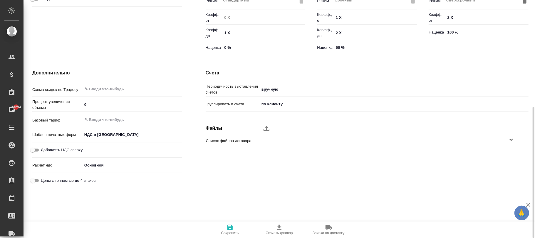
click at [38, 147] on input "Добавлять НДС сверху" at bounding box center [32, 149] width 21 height 7
checkbox input "true"
click at [123, 135] on body "🙏 .cls-1 fill:#fff; AWATERA Фокина Наталья n.fokina Клиенты Спецификации Заказы…" at bounding box center [267, 119] width 535 height 238
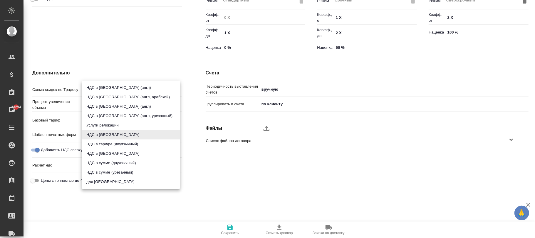
click at [110, 152] on li "НДС в сумме" at bounding box center [131, 153] width 98 height 9
type textarea "x"
type input "russian2"
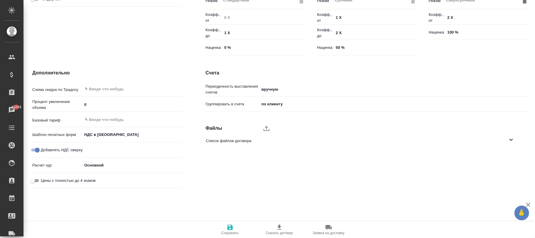
click at [234, 227] on span "Сохранить" at bounding box center [230, 229] width 42 height 11
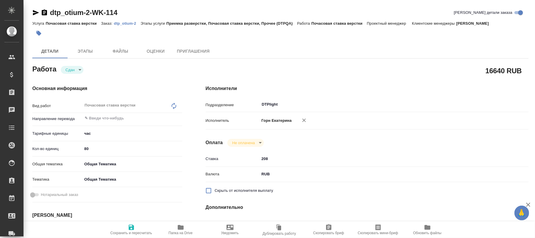
type textarea "x"
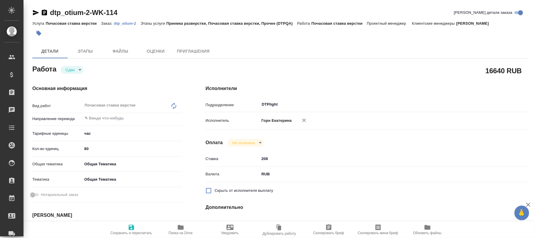
type textarea "x"
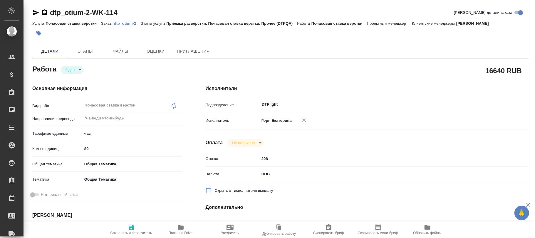
type textarea "x"
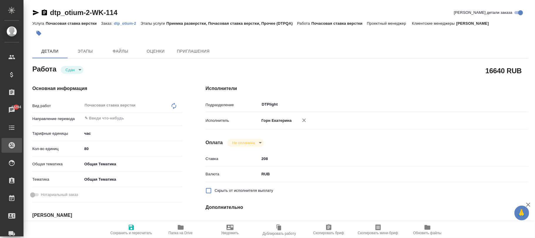
type textarea "x"
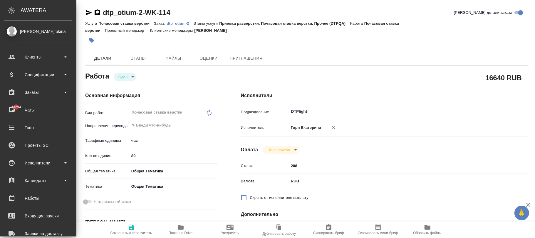
type textarea "x"
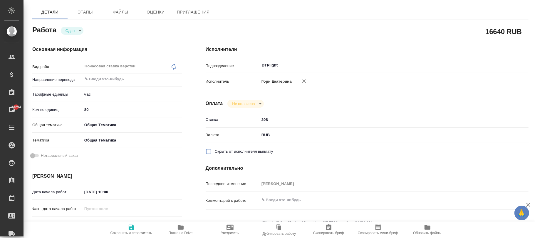
scroll to position [196, 0]
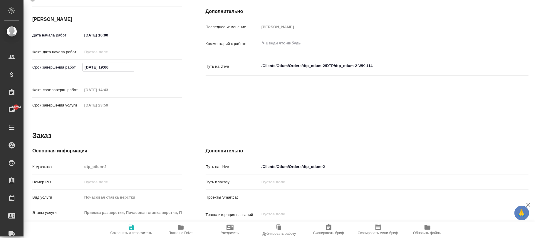
drag, startPoint x: 123, startPoint y: 67, endPoint x: 69, endPoint y: 66, distance: 54.1
click at [69, 66] on div "Срок завершения работ [DATE] 19:00" at bounding box center [107, 67] width 150 height 10
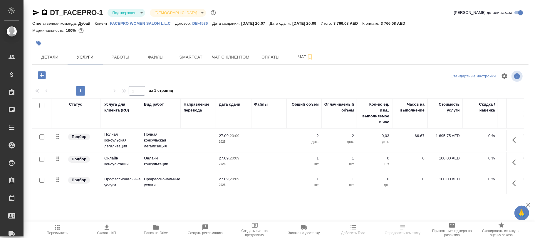
click at [201, 24] on p "DB-4536" at bounding box center [202, 23] width 20 height 4
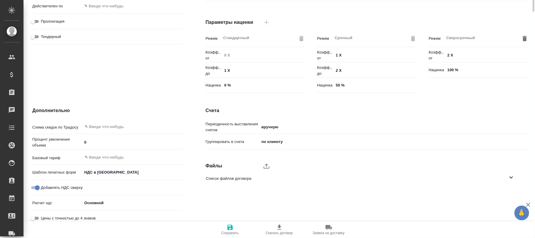
scroll to position [162, 0]
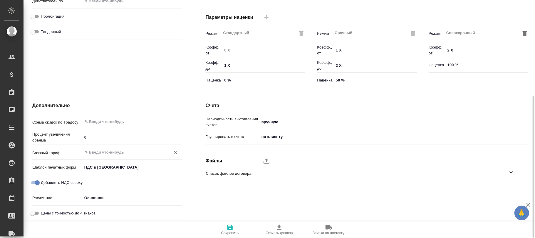
click at [117, 152] on input "text" at bounding box center [122, 151] width 77 height 7
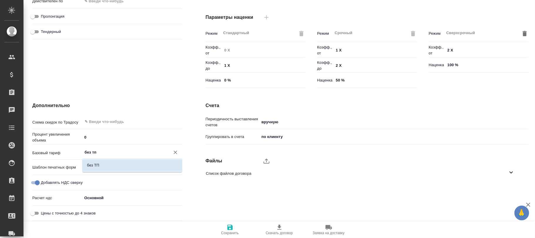
click at [123, 162] on li "без ТП" at bounding box center [132, 165] width 100 height 11
type input "без ТП"
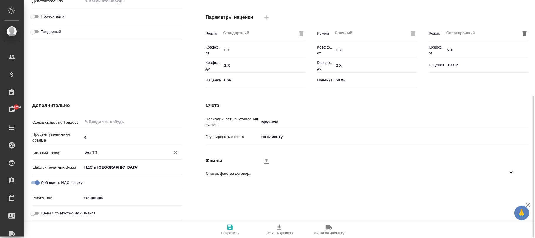
click at [233, 229] on icon "button" at bounding box center [230, 227] width 7 height 7
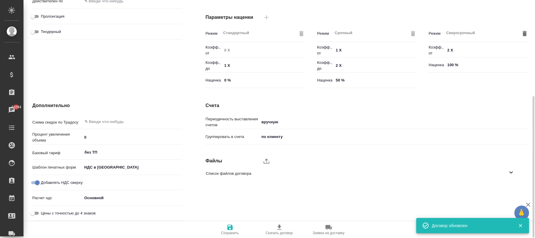
type input "без ТП"
